Goal: Transaction & Acquisition: Purchase product/service

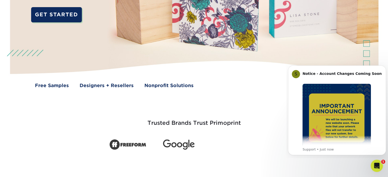
scroll to position [128, 0]
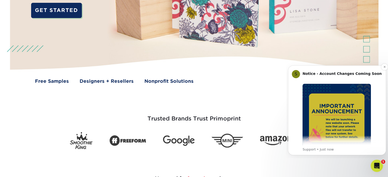
click at [346, 94] on img "Message content" at bounding box center [337, 118] width 68 height 68
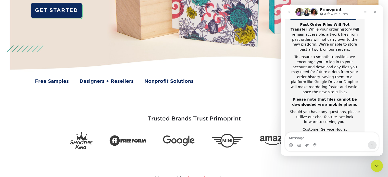
scroll to position [110, 0]
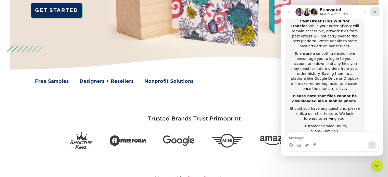
click at [374, 12] on icon "Close" at bounding box center [375, 12] width 4 height 4
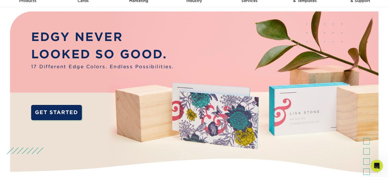
scroll to position [0, 0]
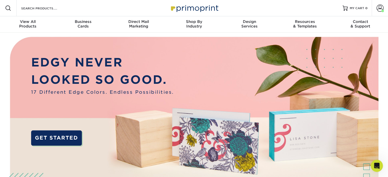
click at [11, 9] on span at bounding box center [8, 8] width 6 height 6
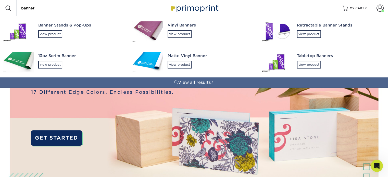
type input "banner"
click at [24, 63] on img at bounding box center [18, 62] width 31 height 20
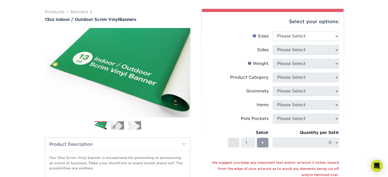
scroll to position [26, 0]
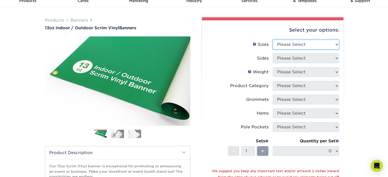
click at [312, 47] on select "Please Select 24" x 36" 24" x 48" 36" x 48" 36" x 60" 36" x 72" 36" x 96" 36" x…" at bounding box center [306, 45] width 66 height 10
select select "36.00x60.00"
click at [273, 40] on select "Please Select 24" x 36" 24" x 48" 36" x 48" 36" x 60" 36" x 72" 36" x 96" 36" x…" at bounding box center [306, 45] width 66 height 10
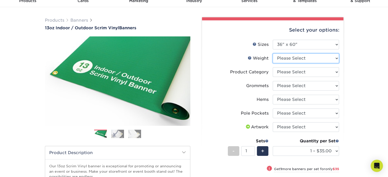
click at [306, 59] on select "Please Select 13OZ" at bounding box center [306, 59] width 66 height 10
select select "13OZ"
click at [273, 54] on select "Please Select 13OZ" at bounding box center [306, 59] width 66 height 10
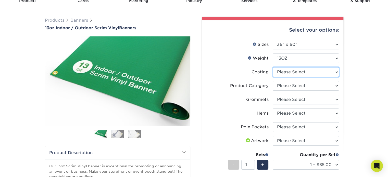
click at [337, 73] on select at bounding box center [306, 72] width 66 height 10
select select "3e7618de-abca-4bda-9f97-8b9129e913d8"
click at [273, 67] on select at bounding box center [306, 72] width 66 height 10
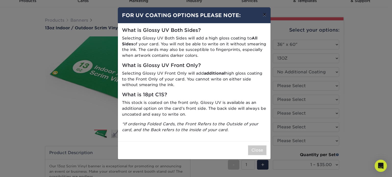
click at [263, 15] on button "×" at bounding box center [265, 14] width 12 height 14
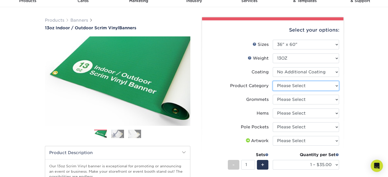
click at [323, 88] on select "Please Select 13oz Scrim Vinyl Banner - Matte" at bounding box center [306, 86] width 66 height 10
select select "bb192c35-bb20-422d-b6fe-0c7f48e5aa48"
click at [273, 81] on select "Please Select 13oz Scrim Vinyl Banner - Matte" at bounding box center [306, 86] width 66 height 10
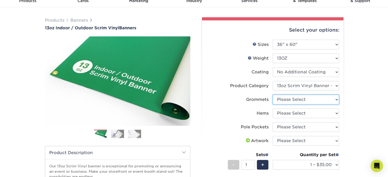
click at [316, 99] on select "Please Select No Grommets Yes, Grommet All 4 Corners Yes, Grommets Every 1 ft. …" at bounding box center [306, 100] width 66 height 10
click at [273, 95] on select "Please Select No Grommets Yes, Grommet All 4 Corners Yes, Grommets Every 1 ft. …" at bounding box center [306, 100] width 66 height 10
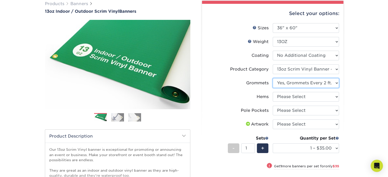
scroll to position [51, 0]
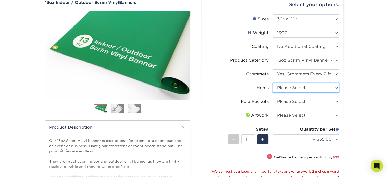
click at [318, 88] on select "Please Select No Hems/Pole Pockets Yes, Hems Top and Bottom Only Yes, Hems All …" at bounding box center [306, 88] width 66 height 10
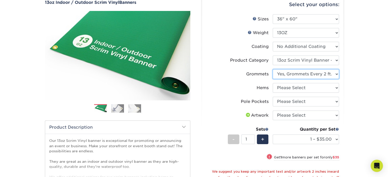
click at [329, 73] on select "Please Select No Grommets Yes, Grommet All 4 Corners Yes, Grommets Every 1 ft. …" at bounding box center [306, 74] width 66 height 10
select select "ce33bba6-a87b-4293-934d-6f372bdce3e6"
click at [273, 69] on select "Please Select No Grommets Yes, Grommet All 4 Corners Yes, Grommets Every 1 ft. …" at bounding box center [306, 74] width 66 height 10
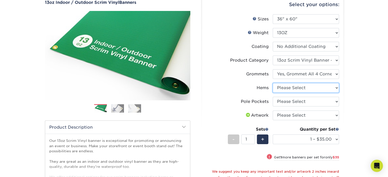
click at [306, 89] on select "Please Select No Hems/Pole Pockets Yes, Hems Top and Bottom Only Yes, Hems All …" at bounding box center [306, 88] width 66 height 10
select select "799b34bf-ff99-4291-b254-51157b744628"
click at [273, 83] on select "Please Select No Hems/Pole Pockets Yes, Hems Top and Bottom Only Yes, Hems All …" at bounding box center [306, 88] width 66 height 10
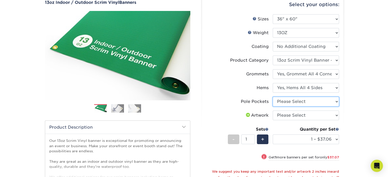
click at [316, 102] on select "Please Select No Pole Pockets 2 in. Left and Right 2 in. Top and Bottom 4 in. L…" at bounding box center [306, 102] width 66 height 10
click at [354, 103] on div "Products Banners 13oz Indoor / Outdoor Scrim Vinyl Banners Previous Next" at bounding box center [194, 135] width 388 height 306
click at [318, 100] on select "Please Select No Pole Pockets 2 in. Left and Right 2 in. Top and Bottom 4 in. L…" at bounding box center [306, 102] width 66 height 10
select select "462c5fe9-21e9-49a0-afb4-1c6e8664fe13"
click at [273, 97] on select "Please Select No Pole Pockets 2 in. Left and Right 2 in. Top and Bottom 4 in. L…" at bounding box center [306, 102] width 66 height 10
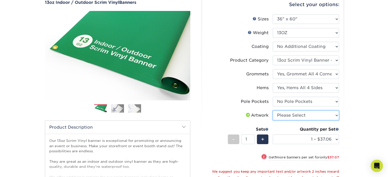
click at [315, 115] on select "Please Select I will upload files I need a design - $50" at bounding box center [306, 116] width 66 height 10
select select "upload"
click at [273, 111] on select "Please Select I will upload files I need a design - $50" at bounding box center [306, 116] width 66 height 10
click at [386, 103] on div "Products Banners 13oz Indoor / Outdoor Scrim Vinyl Banners Previous Next" at bounding box center [194, 135] width 388 height 306
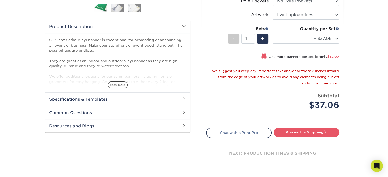
scroll to position [153, 0]
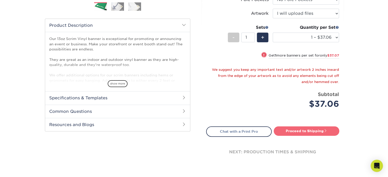
click at [317, 132] on link "Proceed to Shipping" at bounding box center [307, 131] width 66 height 9
type input "Set 1"
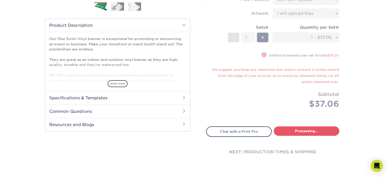
select select "687e1a16-c6e8-48de-aecf-3f24d45542da"
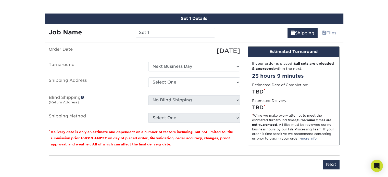
scroll to position [293, 0]
click at [201, 68] on select "Select One Next Business Day" at bounding box center [194, 67] width 92 height 10
click at [202, 81] on select "Select One Office + Add New Address" at bounding box center [194, 83] width 92 height 10
select select "57811"
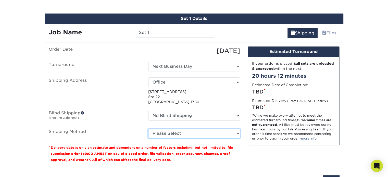
click at [183, 131] on select "Please Select G4M Flat Rate Shipping (+$11.20) Ground Shipping (+$14.96) 3 Day …" at bounding box center [194, 134] width 92 height 10
click at [148, 129] on select "Please Select G4M Flat Rate Shipping (+$11.20) Ground Shipping (+$14.96) 3 Day …" at bounding box center [194, 134] width 92 height 10
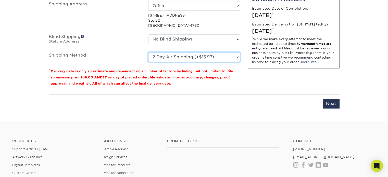
scroll to position [344, 0]
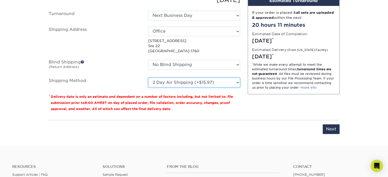
click at [192, 82] on select "Please Select G4M Flat Rate Shipping (+$11.20) Ground Shipping (+$14.96) 3 Day …" at bounding box center [194, 83] width 92 height 10
click at [148, 78] on select "Please Select G4M Flat Rate Shipping (+$11.20) Ground Shipping (+$14.96) 3 Day …" at bounding box center [194, 83] width 92 height 10
click at [204, 83] on select "Please Select G4M Flat Rate Shipping (+$11.20) Ground Shipping (+$14.96) 3 Day …" at bounding box center [194, 83] width 92 height 10
click at [148, 78] on select "Please Select G4M Flat Rate Shipping (+$11.20) Ground Shipping (+$14.96) 3 Day …" at bounding box center [194, 83] width 92 height 10
click at [189, 81] on select "Please Select G4M Flat Rate Shipping (+$11.20) Ground Shipping (+$14.96) 3 Day …" at bounding box center [194, 83] width 92 height 10
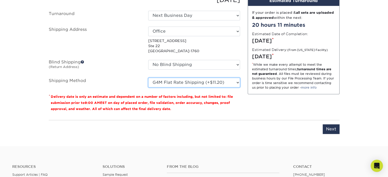
click at [148, 78] on select "Please Select G4M Flat Rate Shipping (+$11.20) Ground Shipping (+$14.96) 3 Day …" at bounding box center [194, 83] width 92 height 10
click at [205, 82] on select "Please Select G4M Flat Rate Shipping (+$11.20) Ground Shipping (+$14.96) 3 Day …" at bounding box center [194, 83] width 92 height 10
select select "03"
click at [148, 78] on select "Please Select G4M Flat Rate Shipping (+$11.20) Ground Shipping (+$14.96) 3 Day …" at bounding box center [194, 83] width 92 height 10
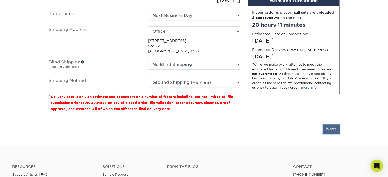
click at [332, 132] on input "Next" at bounding box center [331, 130] width 17 height 10
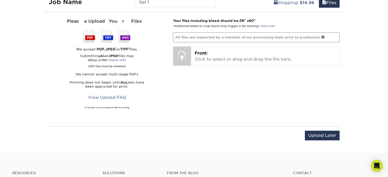
scroll to position [293, 0]
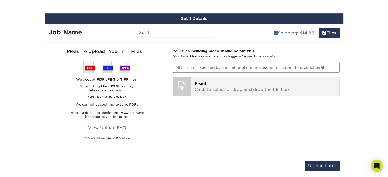
click at [187, 82] on div at bounding box center [182, 86] width 18 height 18
click at [182, 83] on div at bounding box center [182, 86] width 18 height 18
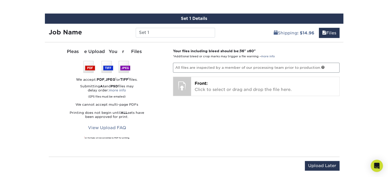
click at [227, 68] on p "All files are inspected by a member of our processing team prior to production." at bounding box center [256, 68] width 167 height 10
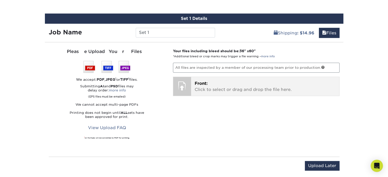
click at [186, 87] on div at bounding box center [182, 86] width 18 height 18
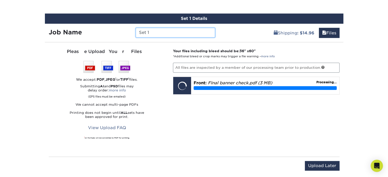
click at [155, 32] on input "Set 1" at bounding box center [175, 33] width 79 height 10
type input "S"
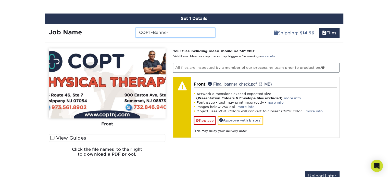
type input "COPT-Banner"
click at [104, 97] on img at bounding box center [107, 83] width 117 height 70
click at [49, 136] on label "View Guides" at bounding box center [107, 138] width 117 height 8
click at [0, 0] on input "View Guides" at bounding box center [0, 0] width 0 height 0
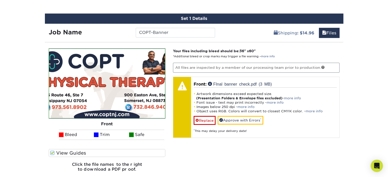
click at [66, 95] on img at bounding box center [107, 84] width 116 height 70
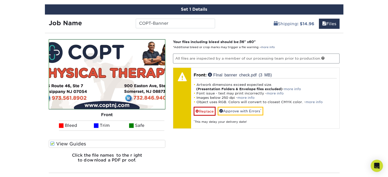
scroll to position [267, 0]
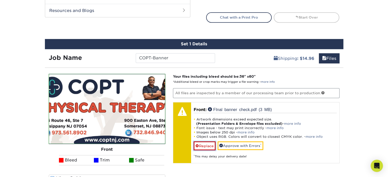
click at [198, 145] on span at bounding box center [197, 146] width 4 height 4
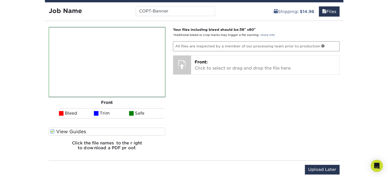
scroll to position [318, 0]
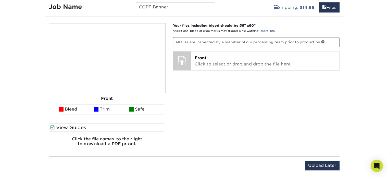
click at [54, 125] on span at bounding box center [52, 127] width 4 height 5
click at [0, 0] on input "View Guides" at bounding box center [0, 0] width 0 height 0
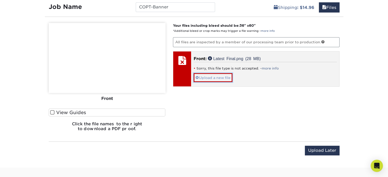
click at [217, 77] on link "Upload a new file" at bounding box center [213, 77] width 39 height 9
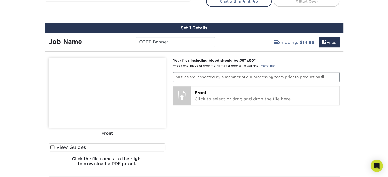
scroll to position [267, 0]
